Goal: Task Accomplishment & Management: Complete application form

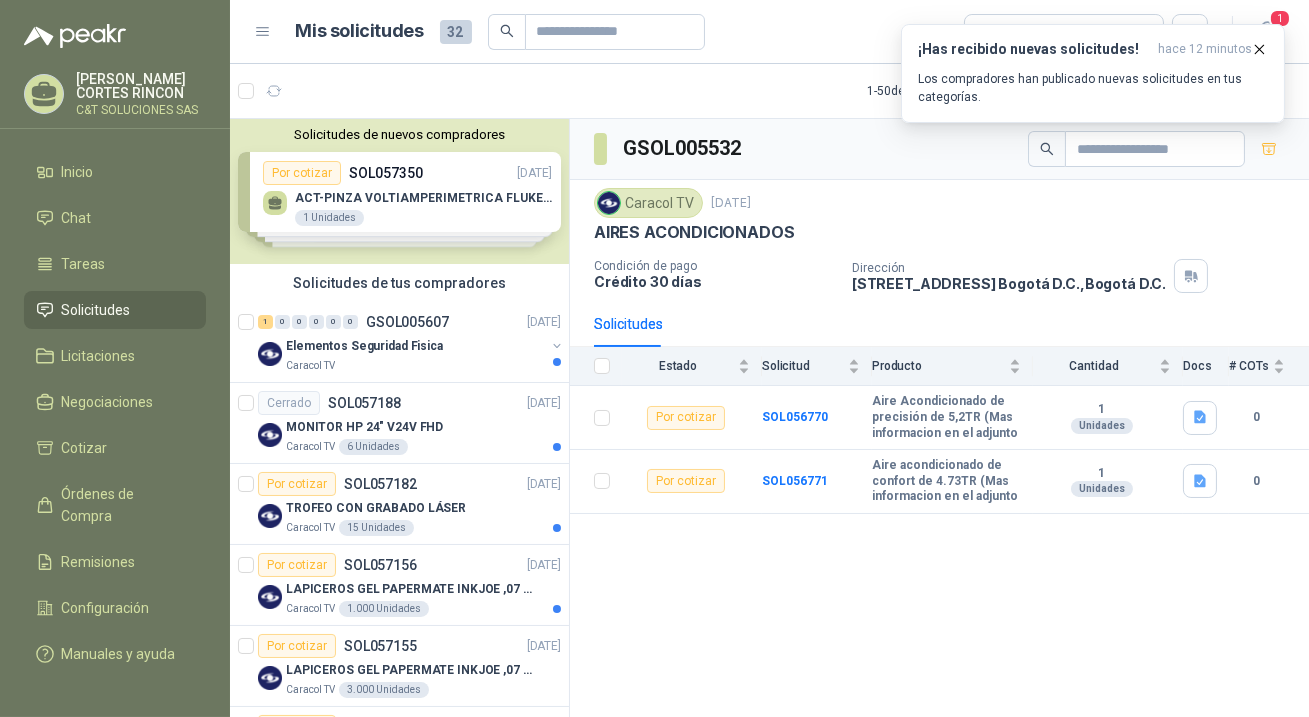
click at [92, 309] on span "Solicitudes" at bounding box center [96, 310] width 69 height 22
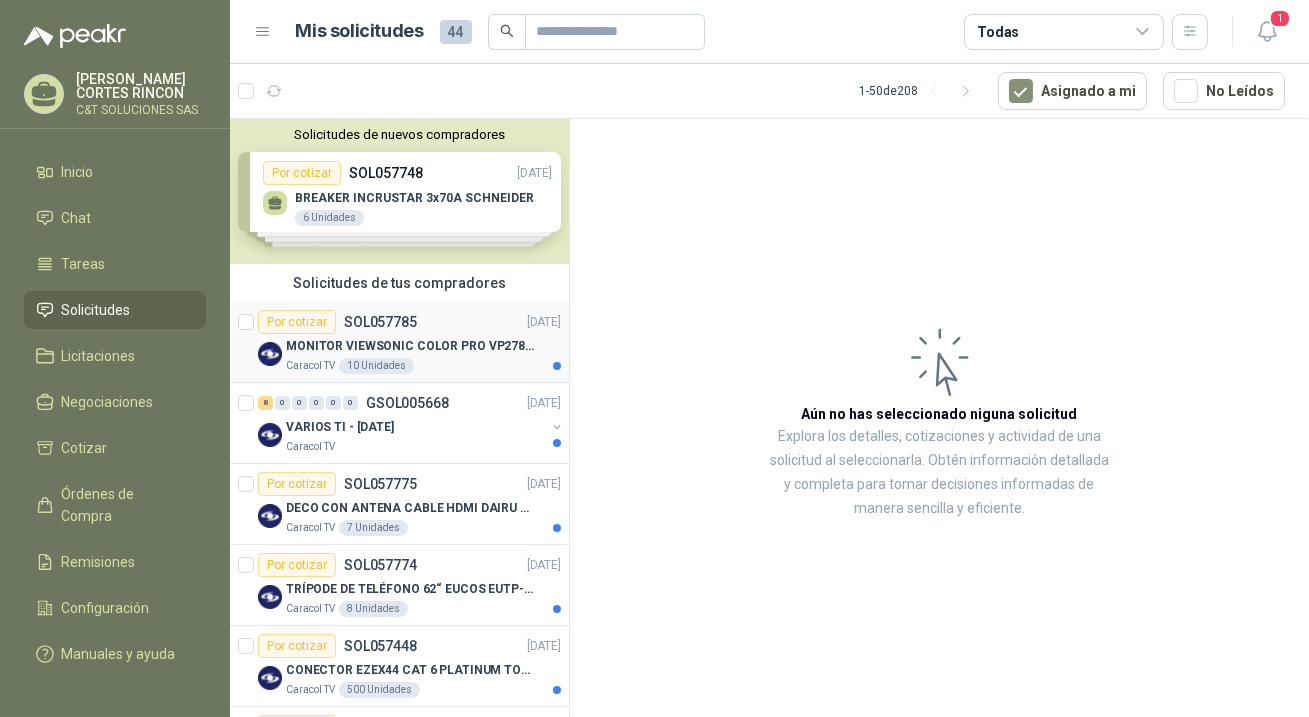
click at [314, 323] on div "Por cotizar" at bounding box center [297, 322] width 78 height 24
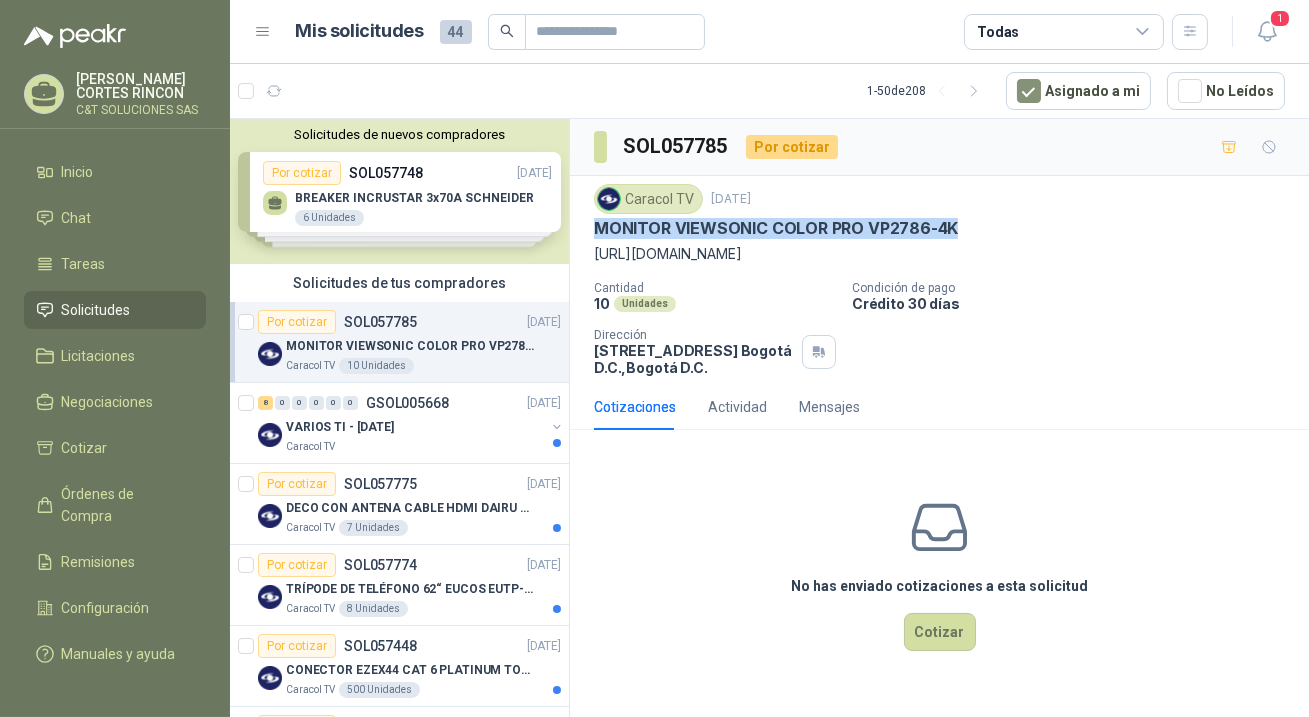
drag, startPoint x: 594, startPoint y: 228, endPoint x: 980, endPoint y: 236, distance: 386.0
click at [980, 236] on div "MONITOR VIEWSONIC COLOR PRO VP2786-4K" at bounding box center [939, 228] width 691 height 21
copy p "MONITOR VIEWSONIC COLOR PRO VP2786-4K"
click at [832, 466] on div "No has enviado cotizaciones a esta solicitud Cotizar" at bounding box center [939, 573] width 739 height 255
drag, startPoint x: 594, startPoint y: 226, endPoint x: 953, endPoint y: 232, distance: 359.0
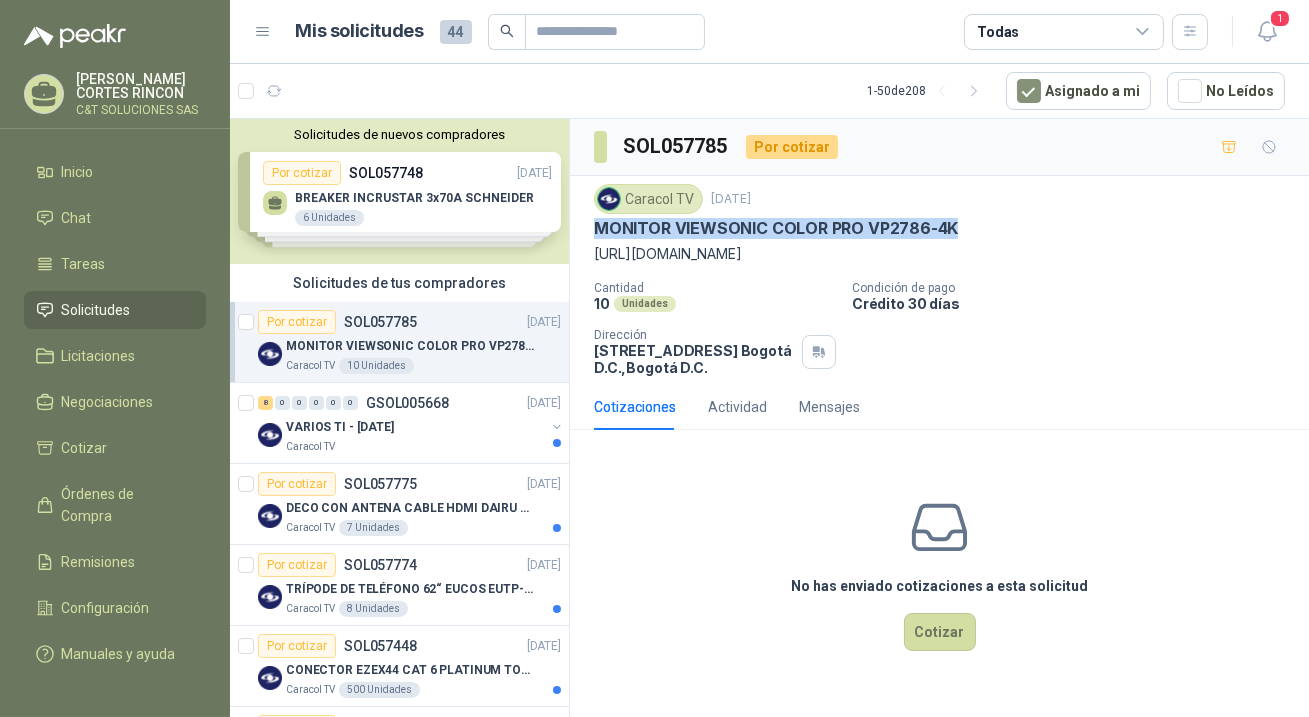
click at [953, 232] on div "MONITOR VIEWSONIC COLOR PRO VP2786-4K" at bounding box center [939, 228] width 691 height 21
copy p "MONITOR VIEWSONIC COLOR PRO VP2786-4K"
click at [100, 307] on span "Solicitudes" at bounding box center [96, 310] width 69 height 22
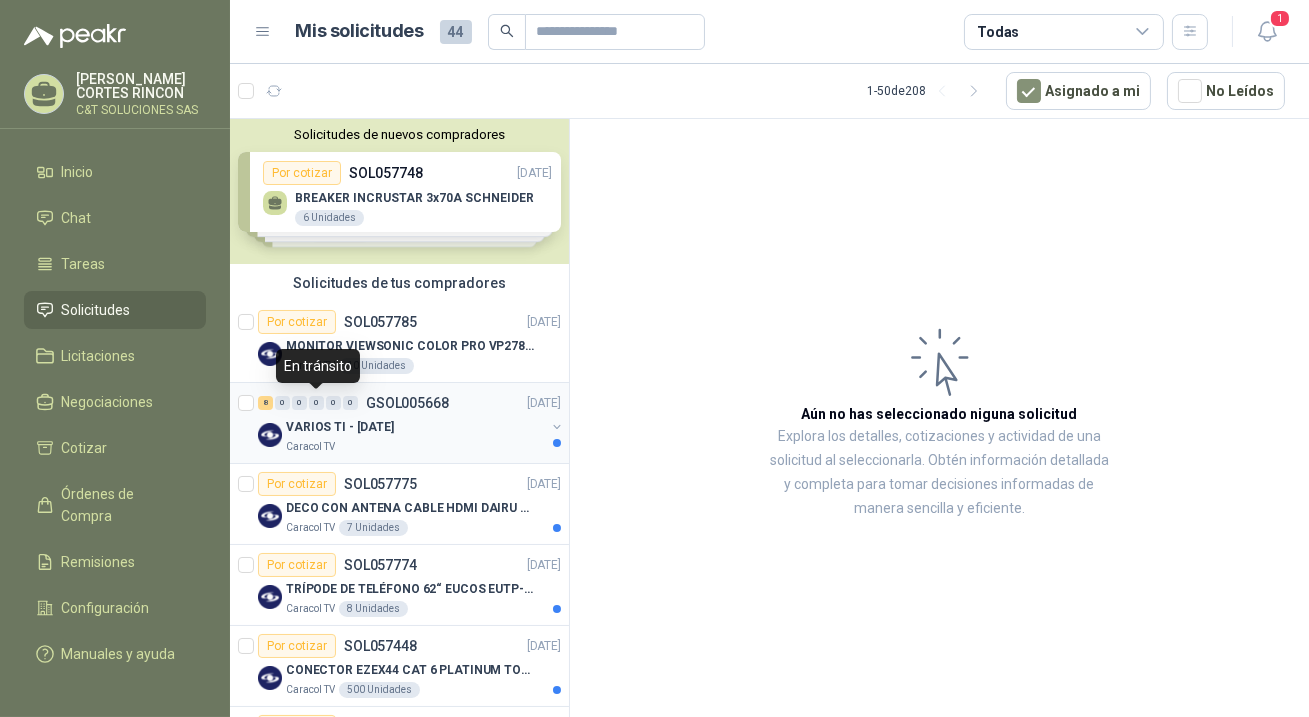
click at [307, 396] on div "8 0 0 0 0 0" at bounding box center [308, 403] width 100 height 14
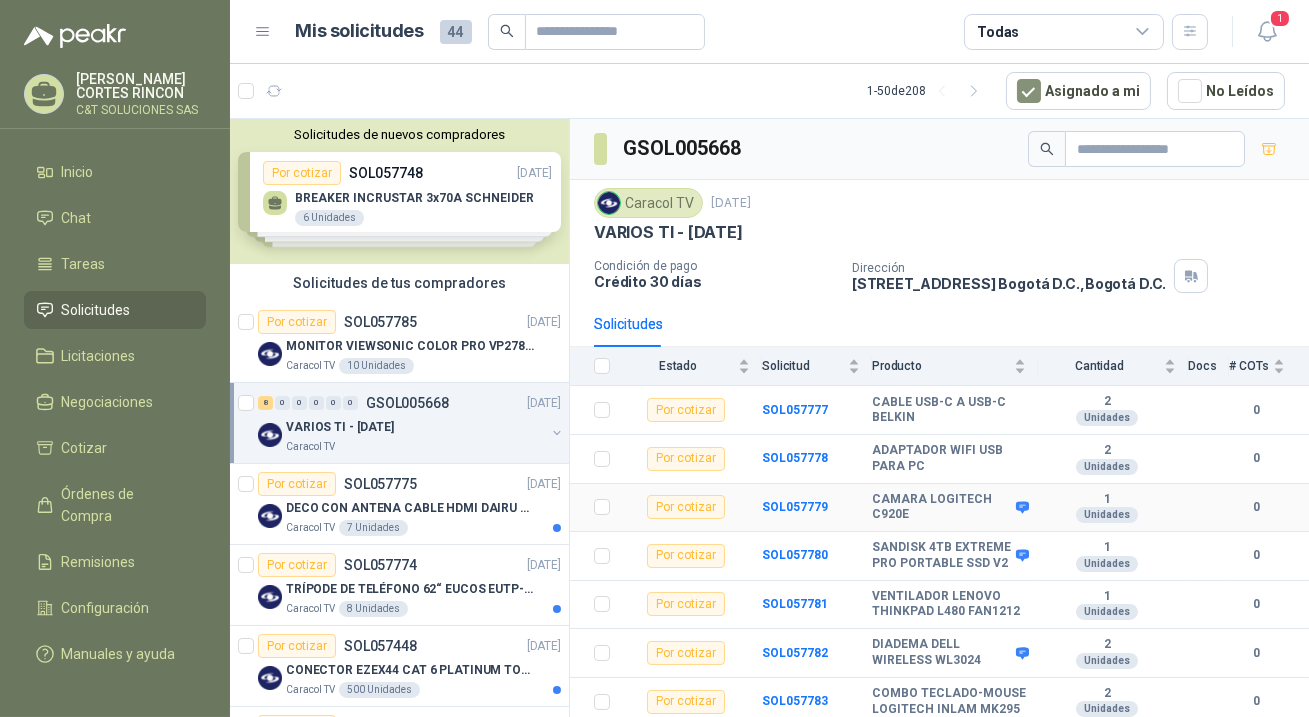
scroll to position [112, 0]
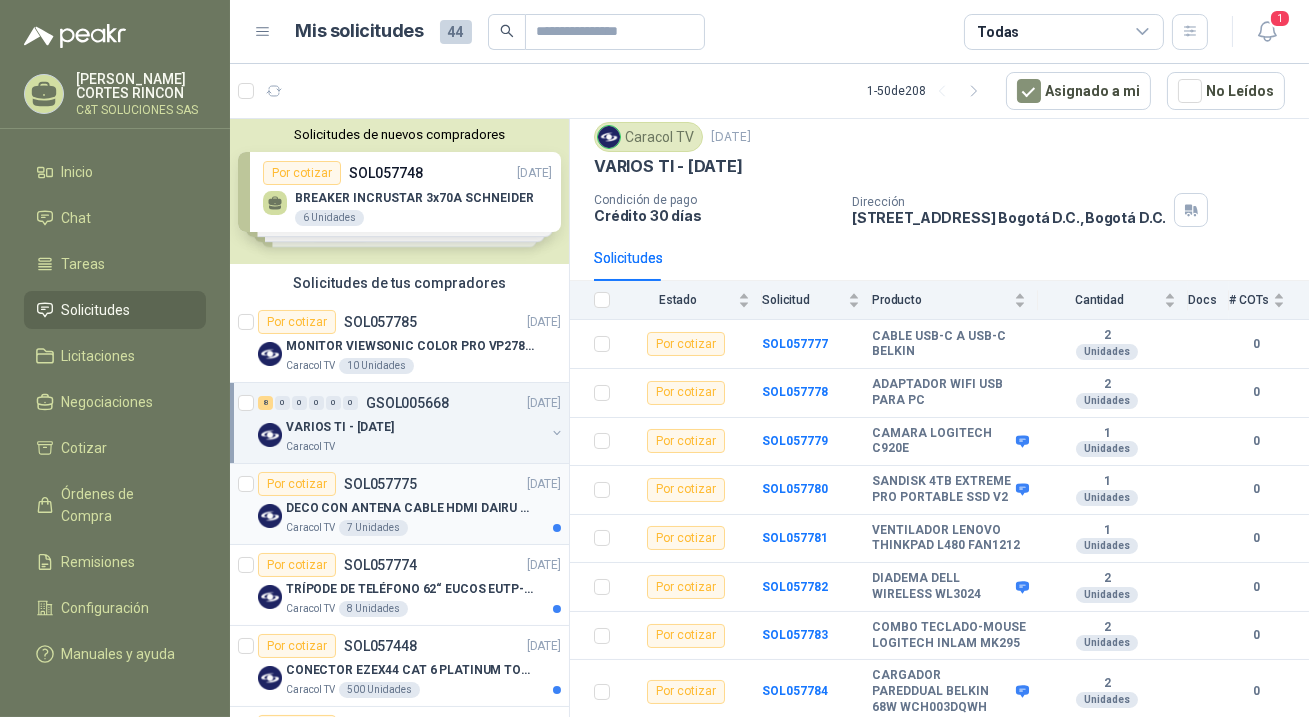
click at [304, 488] on div "Por cotizar" at bounding box center [297, 484] width 78 height 24
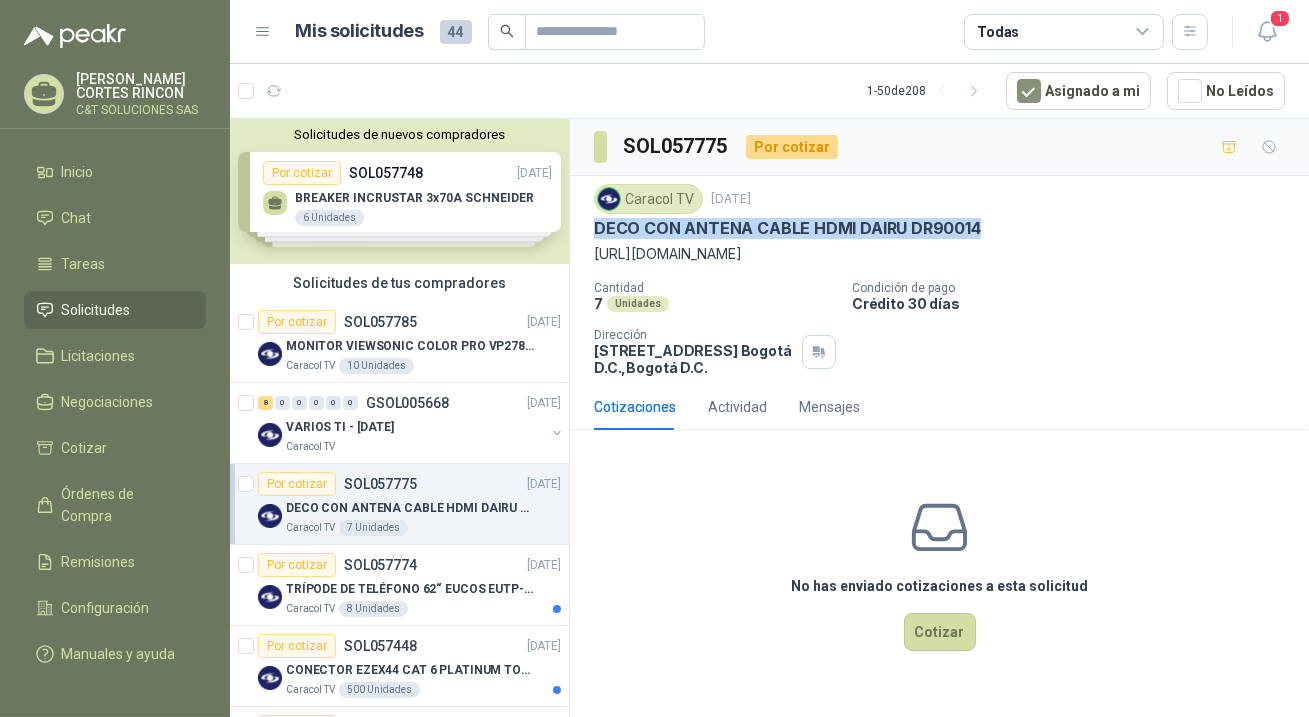
drag, startPoint x: 596, startPoint y: 230, endPoint x: 976, endPoint y: 235, distance: 380.0
click at [979, 226] on div "DECO CON ANTENA CABLE HDMI DAIRU DR90014" at bounding box center [939, 228] width 691 height 21
copy p "DECO CON ANTENA CABLE HDMI DAIRU DR90014"
click at [942, 651] on button "Cotizar" at bounding box center [940, 632] width 72 height 38
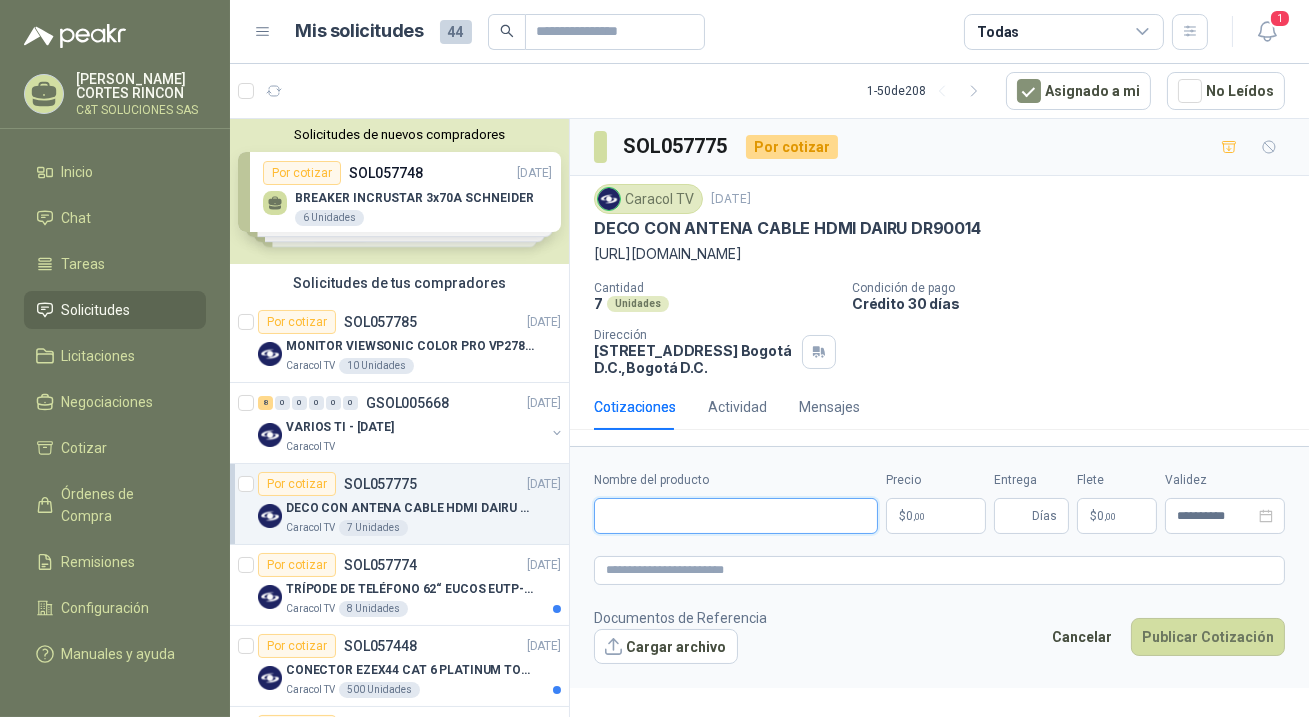
click at [690, 534] on input "Nombre del producto" at bounding box center [736, 516] width 284 height 36
paste input "**********"
type input "**********"
click at [929, 534] on p "$ 0 ,00" at bounding box center [936, 516] width 100 height 36
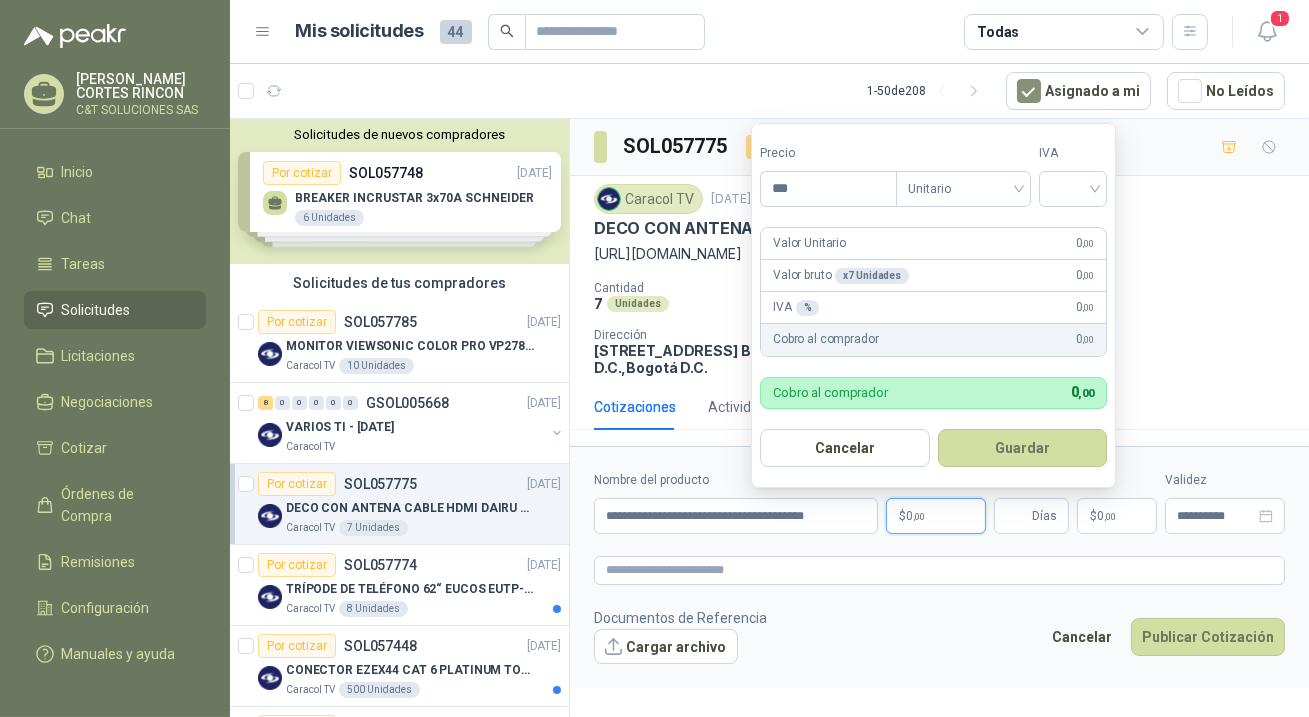
scroll to position [0, 0]
type input "********"
click at [1055, 185] on input "search" at bounding box center [1073, 187] width 44 height 30
click at [1072, 230] on div "19%" at bounding box center [1077, 232] width 37 height 22
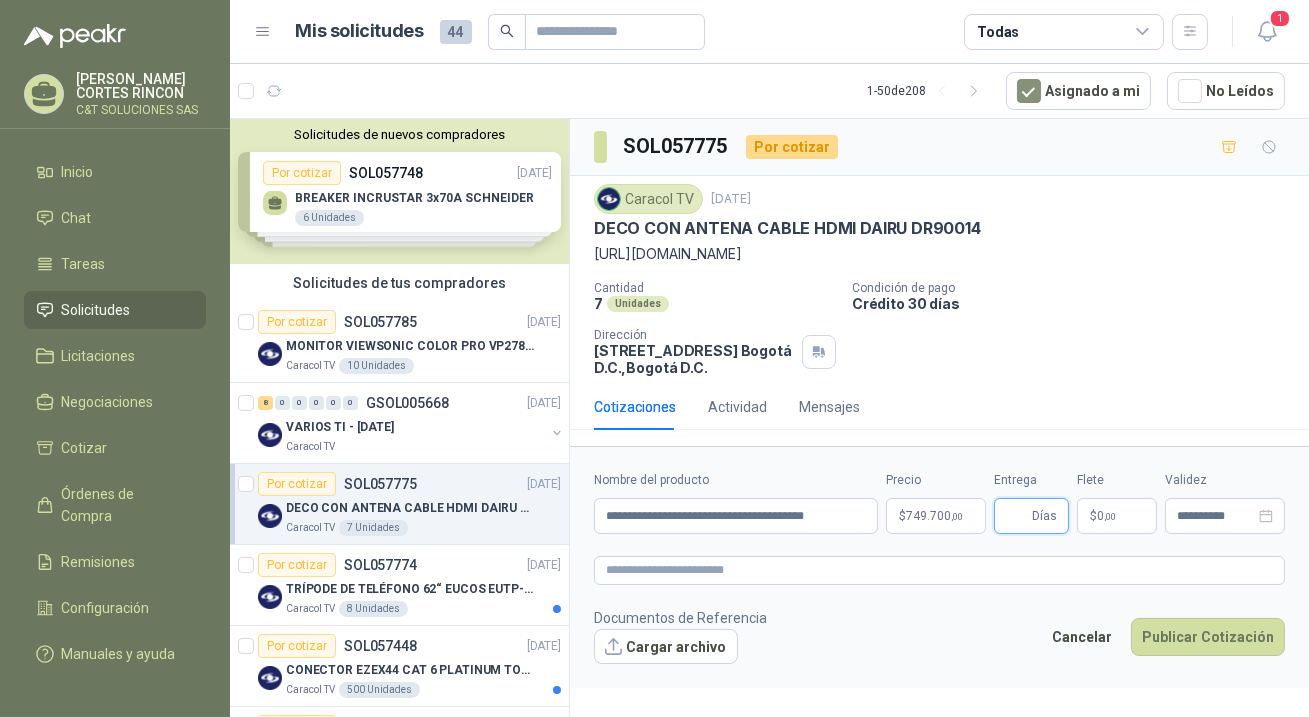
click at [1027, 533] on input "Entrega" at bounding box center [1017, 516] width 22 height 34
type input "*"
click at [1186, 652] on button "Publicar Cotización" at bounding box center [1208, 637] width 154 height 38
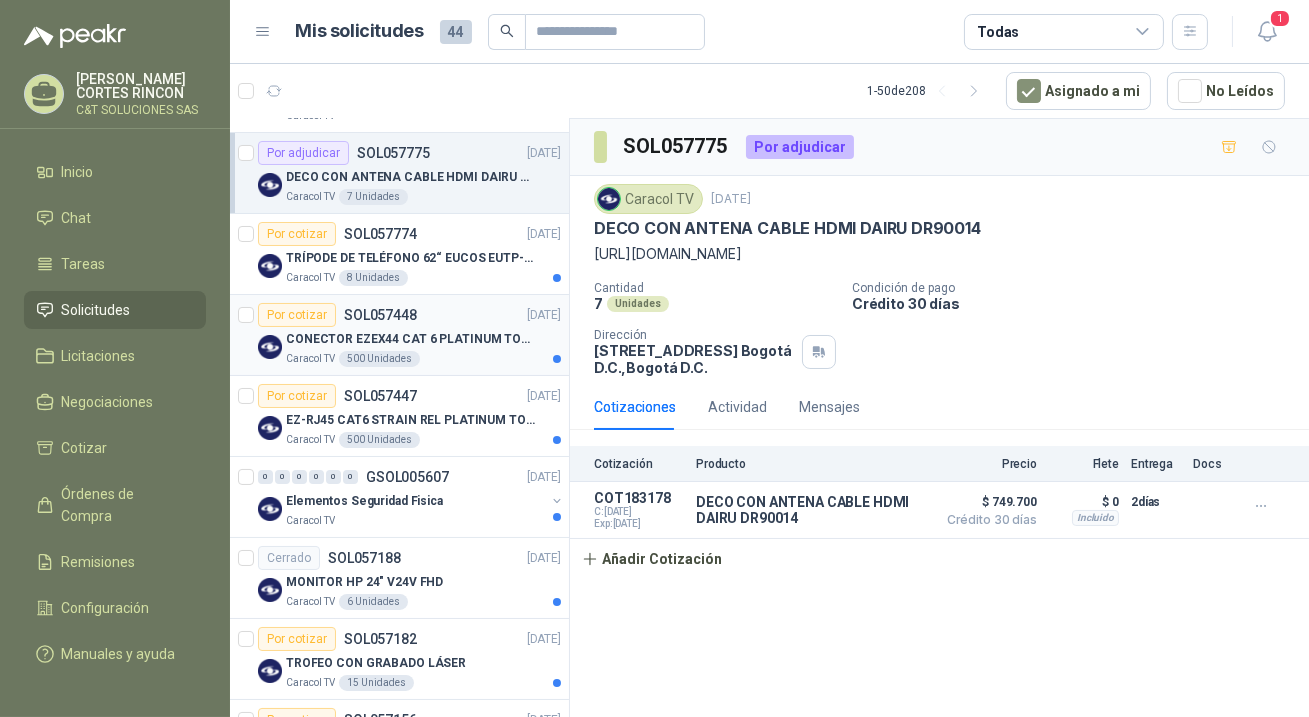
scroll to position [363, 0]
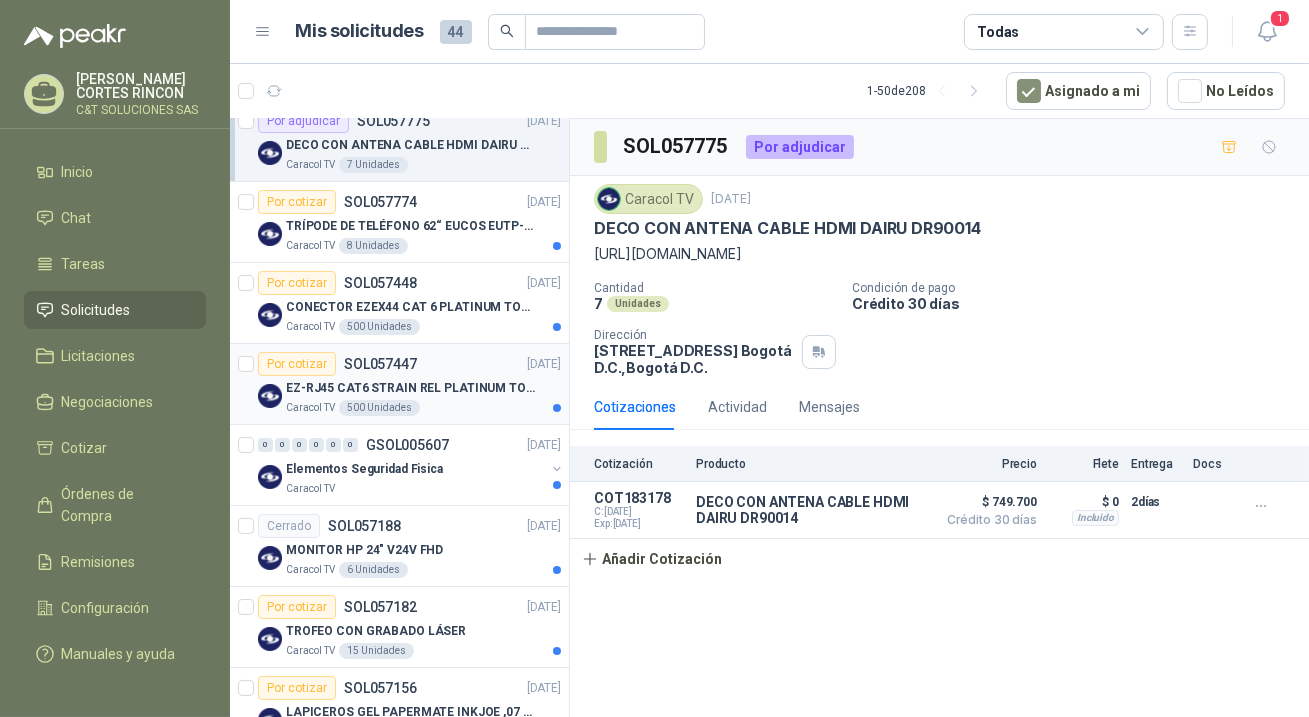
click at [307, 360] on div "Por cotizar" at bounding box center [297, 364] width 78 height 24
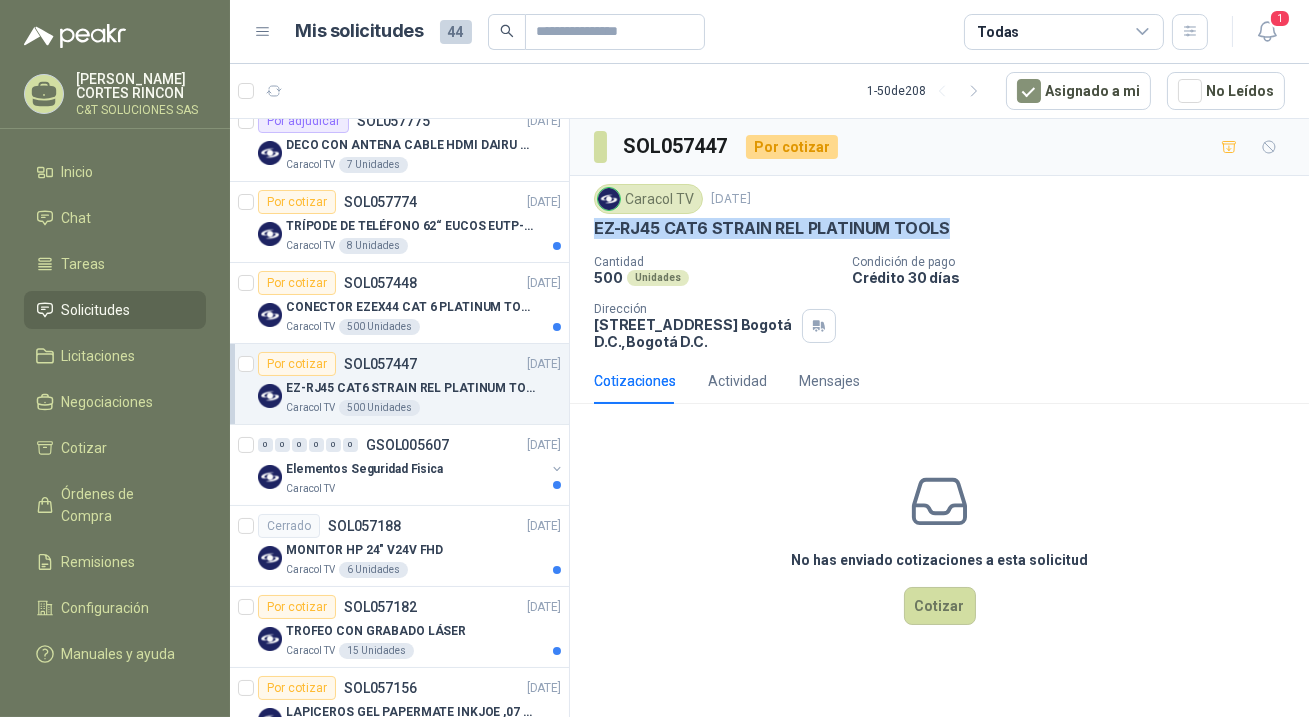
drag, startPoint x: 595, startPoint y: 229, endPoint x: 943, endPoint y: 226, distance: 347.9
click at [943, 226] on div "EZ-RJ45 CAT6 STRAIN REL PLATINUM TOOLS" at bounding box center [939, 228] width 691 height 21
copy p "EZ-RJ45 CAT6 STRAIN REL PLATINUM TOOLS"
click at [295, 282] on div "Por cotizar" at bounding box center [297, 283] width 78 height 24
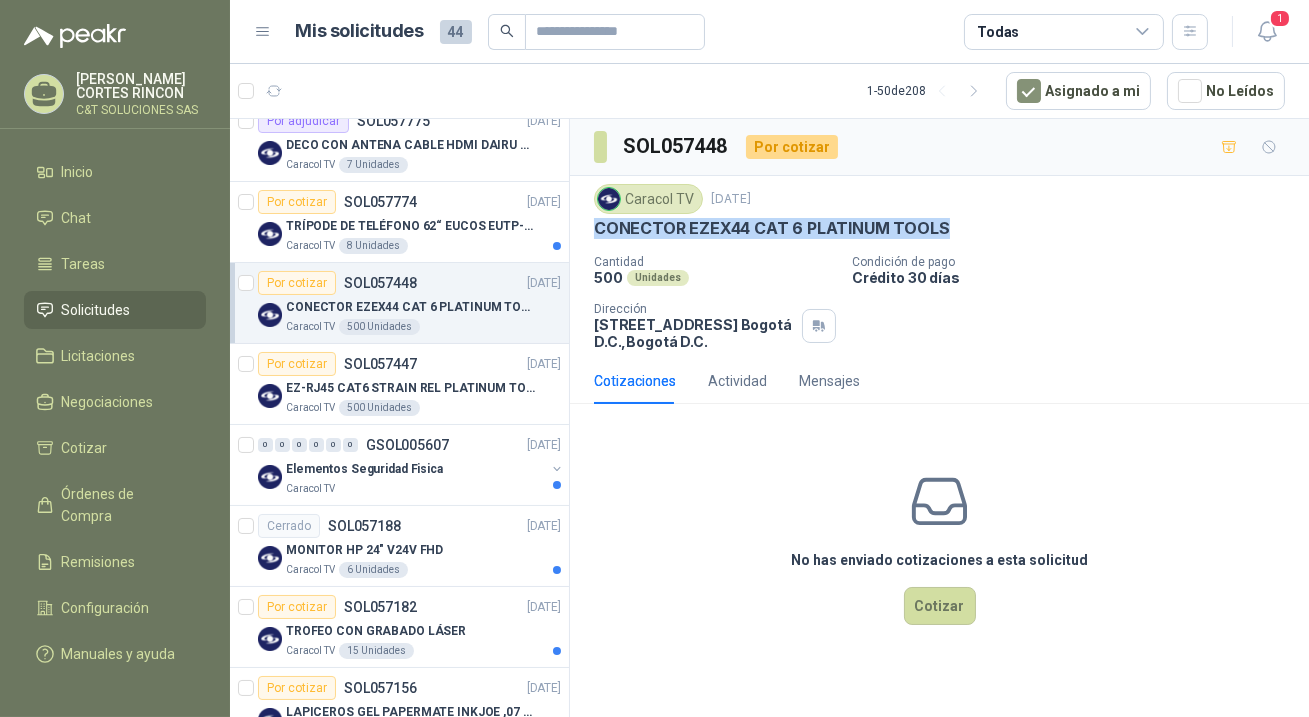
drag, startPoint x: 594, startPoint y: 228, endPoint x: 943, endPoint y: 227, distance: 348.9
click at [943, 227] on div "CONECTOR EZEX44 CAT 6 PLATINUM TOOLS" at bounding box center [939, 228] width 691 height 21
copy p "CONECTOR EZEX44 CAT 6 PLATINUM TOOLS"
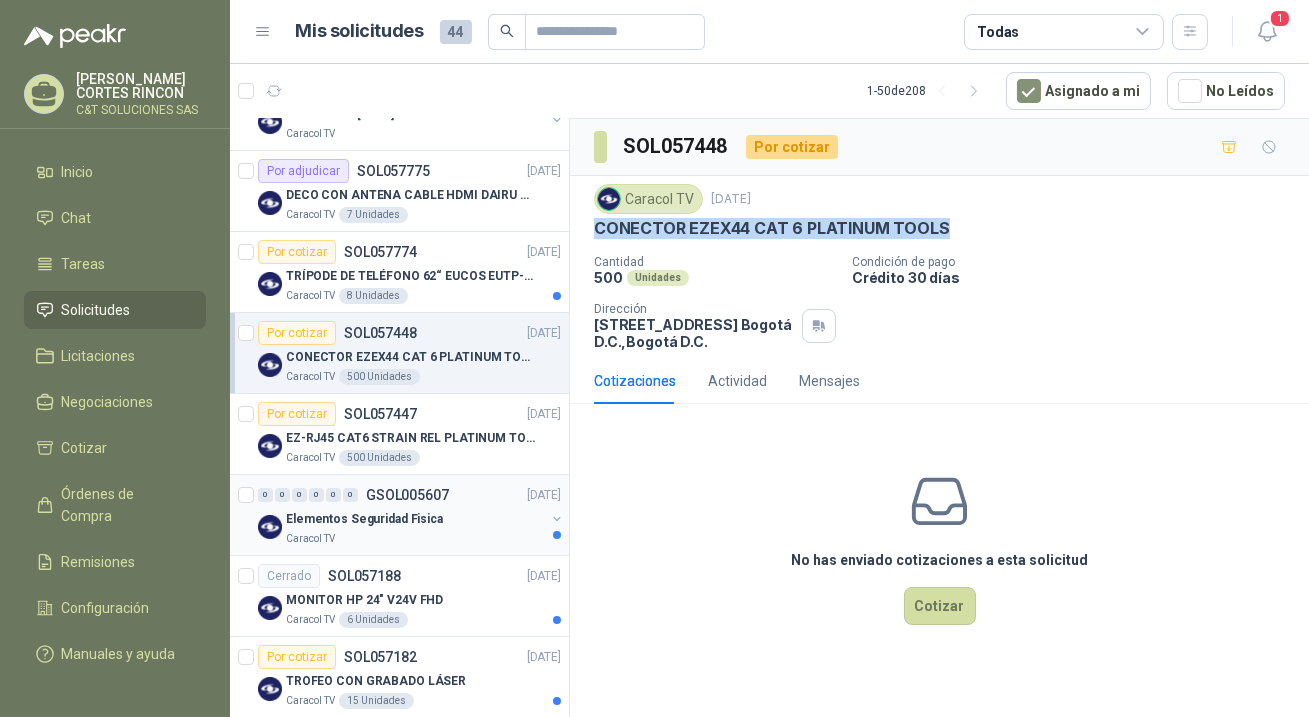
scroll to position [272, 0]
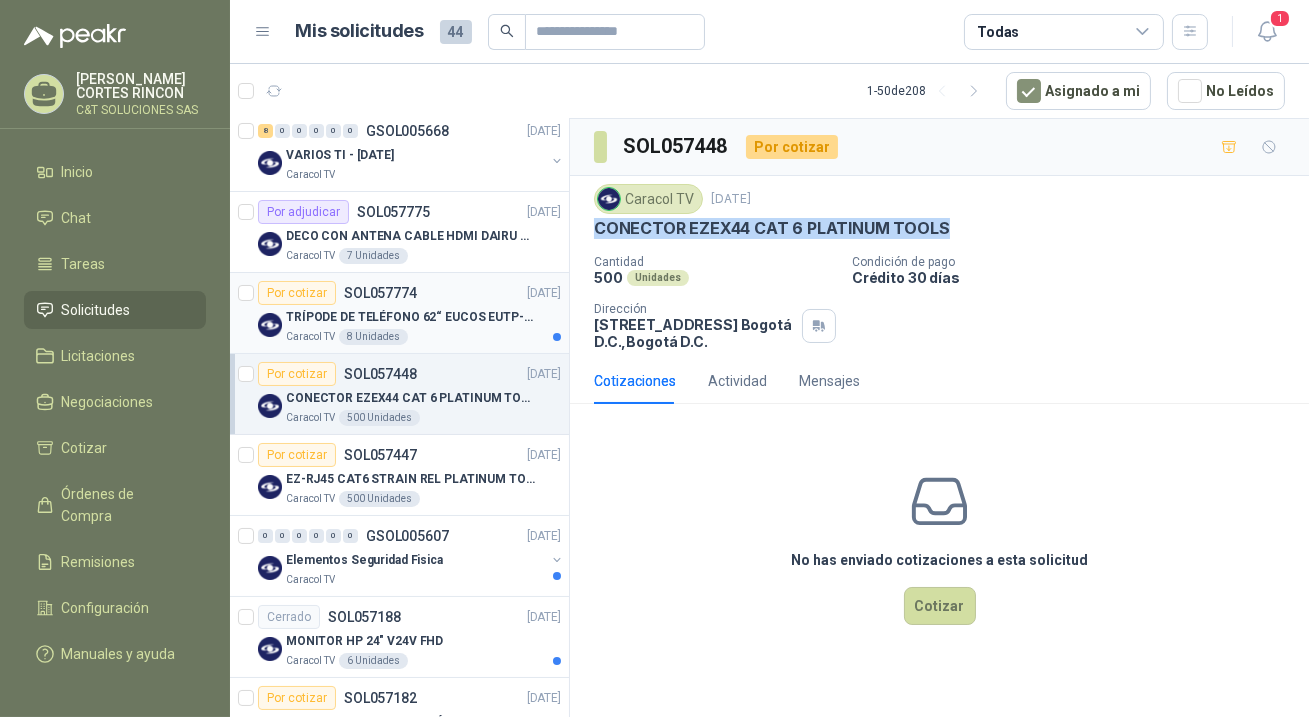
click at [300, 289] on div "Por cotizar" at bounding box center [297, 293] width 78 height 24
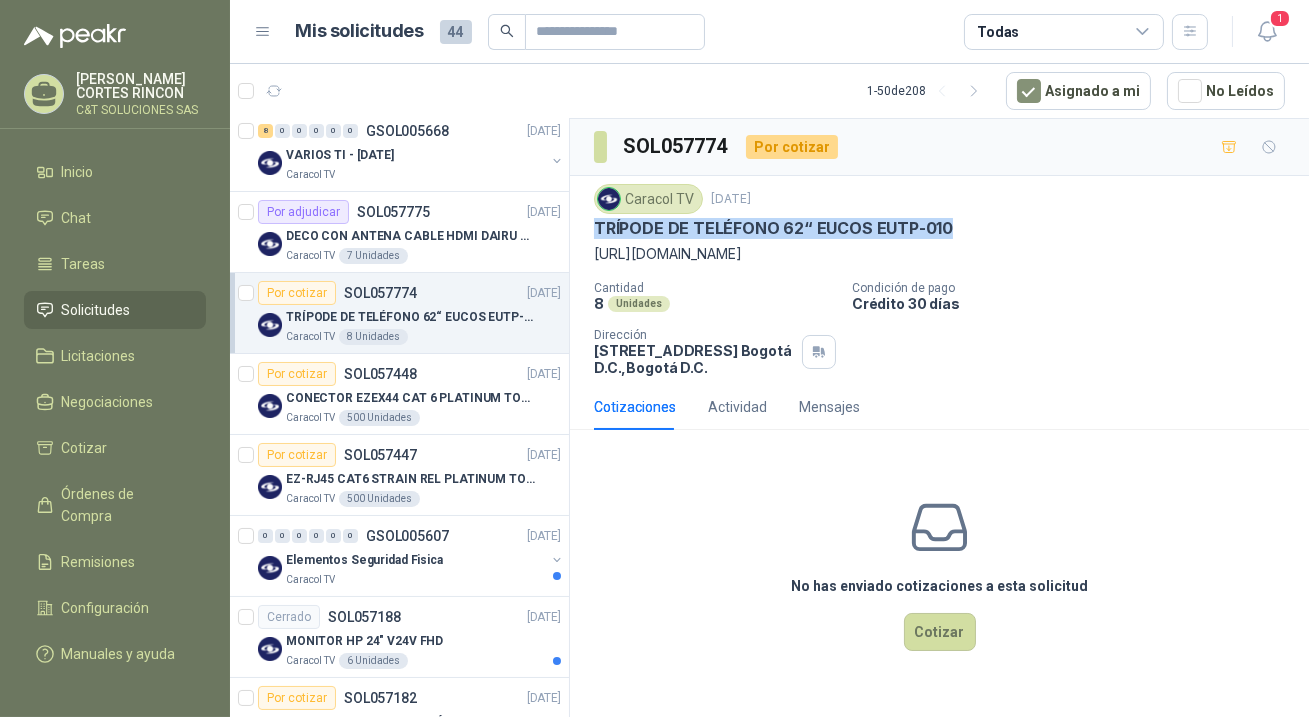
drag, startPoint x: 593, startPoint y: 227, endPoint x: 947, endPoint y: 229, distance: 353.9
click at [947, 229] on div "TRÍPODE DE TELÉFONO 62“ EUCOS EUTP-010" at bounding box center [939, 228] width 691 height 21
copy p "TRÍPODE DE TELÉFONO 62“ EUCOS EUTP-010"
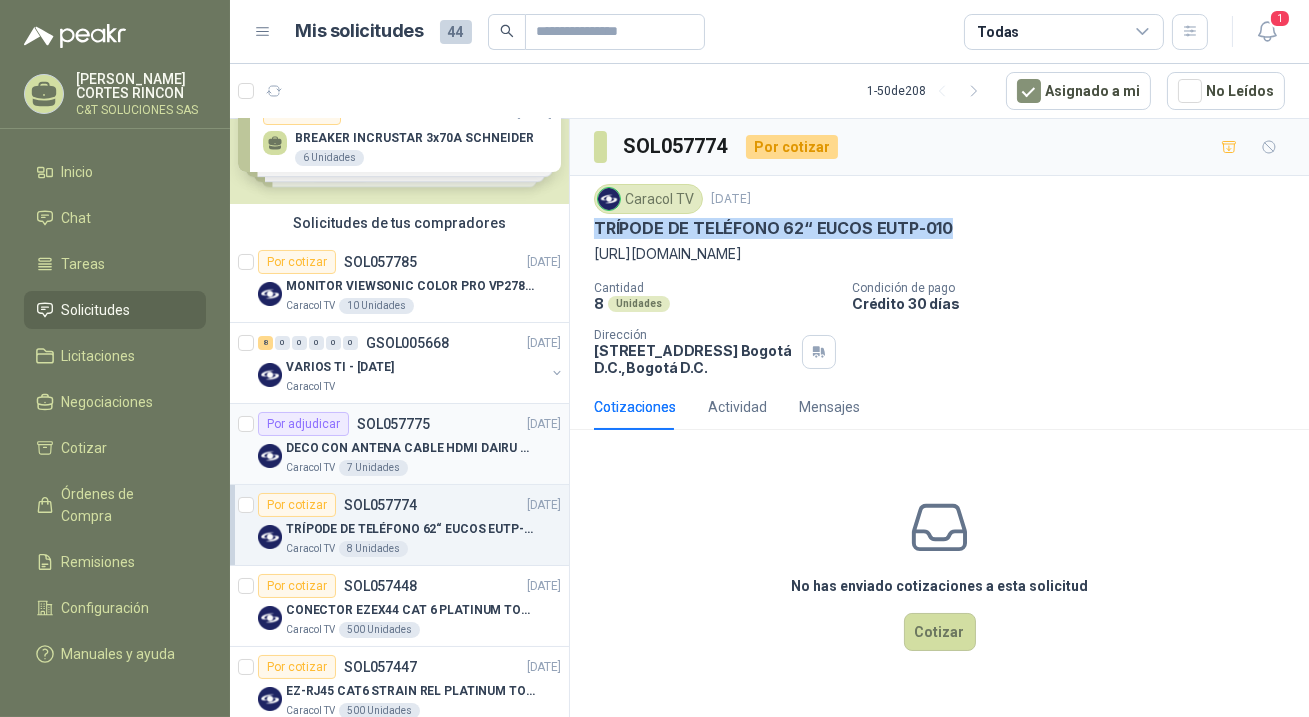
scroll to position [90, 0]
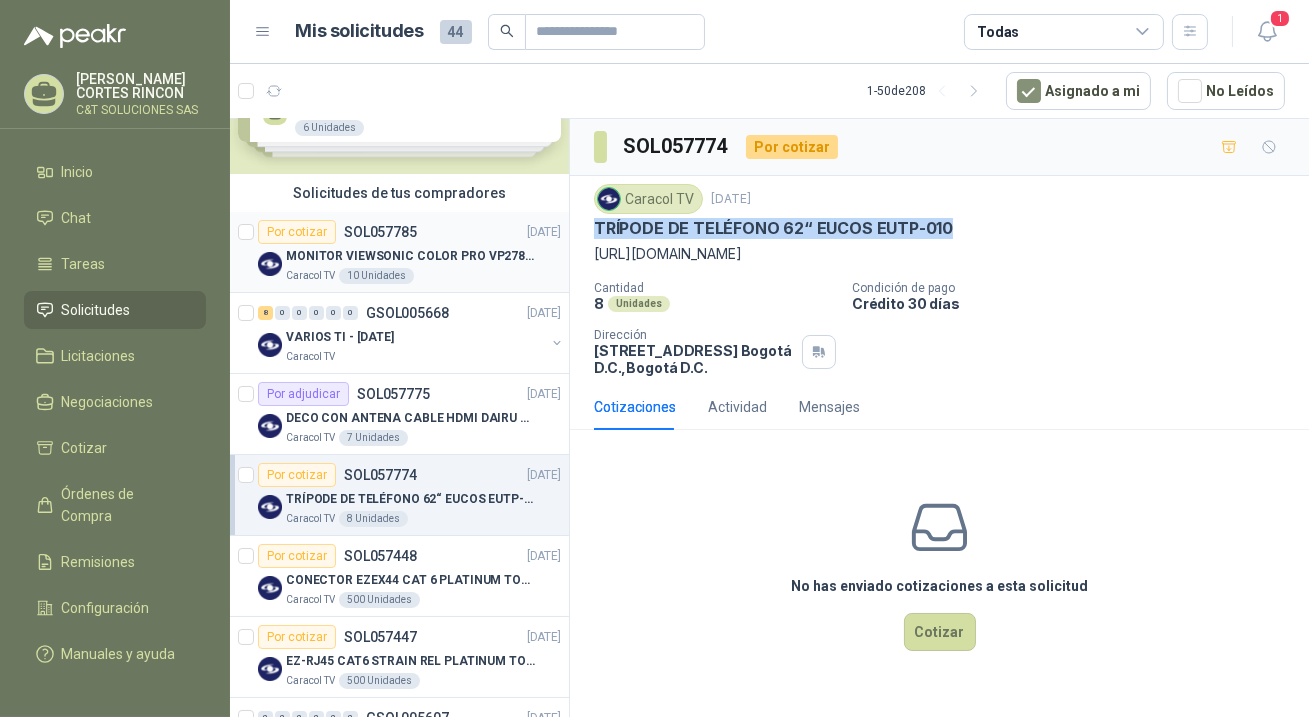
click at [295, 229] on div "Por cotizar" at bounding box center [297, 232] width 78 height 24
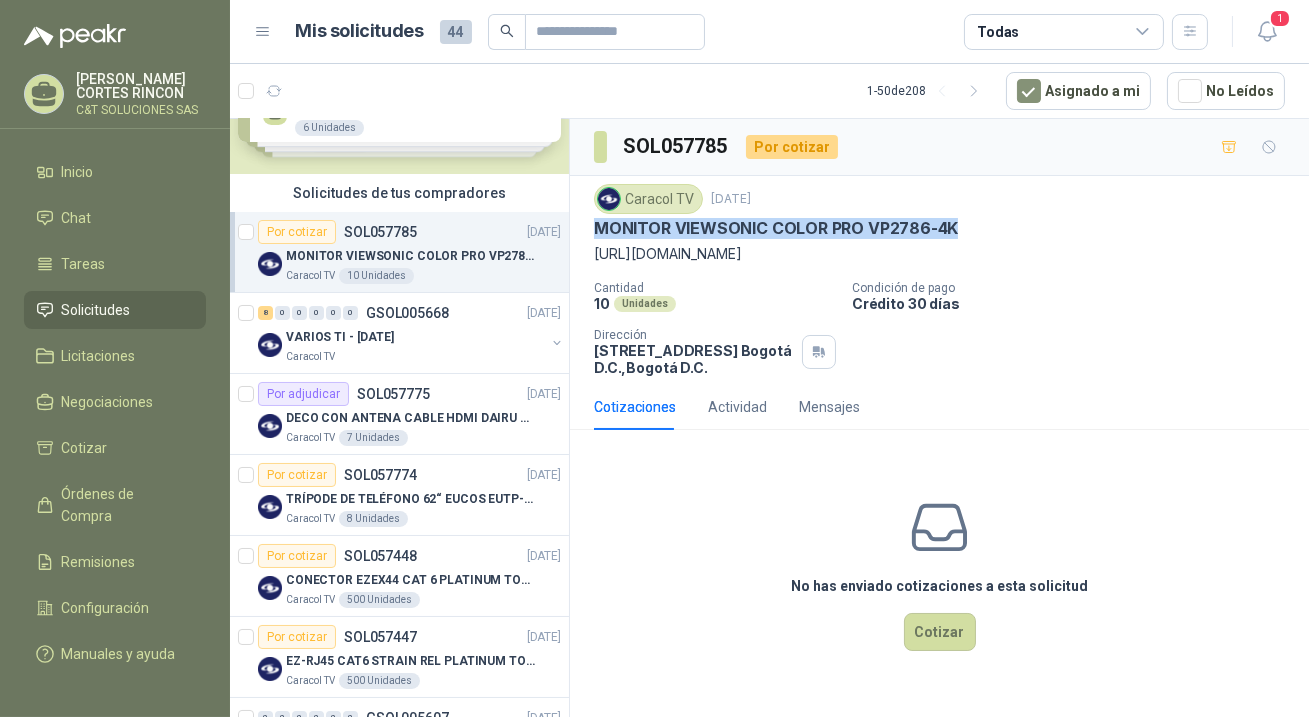
drag, startPoint x: 592, startPoint y: 230, endPoint x: 978, endPoint y: 232, distance: 385.9
click at [978, 232] on div "Caracol TV 26 sept, 2025 MONITOR VIEWSONIC COLOR PRO VP2786-4K https://www.view…" at bounding box center [939, 280] width 739 height 208
copy p "MONITOR VIEWSONIC COLOR PRO VP2786-4K"
